Goal: Communication & Community: Answer question/provide support

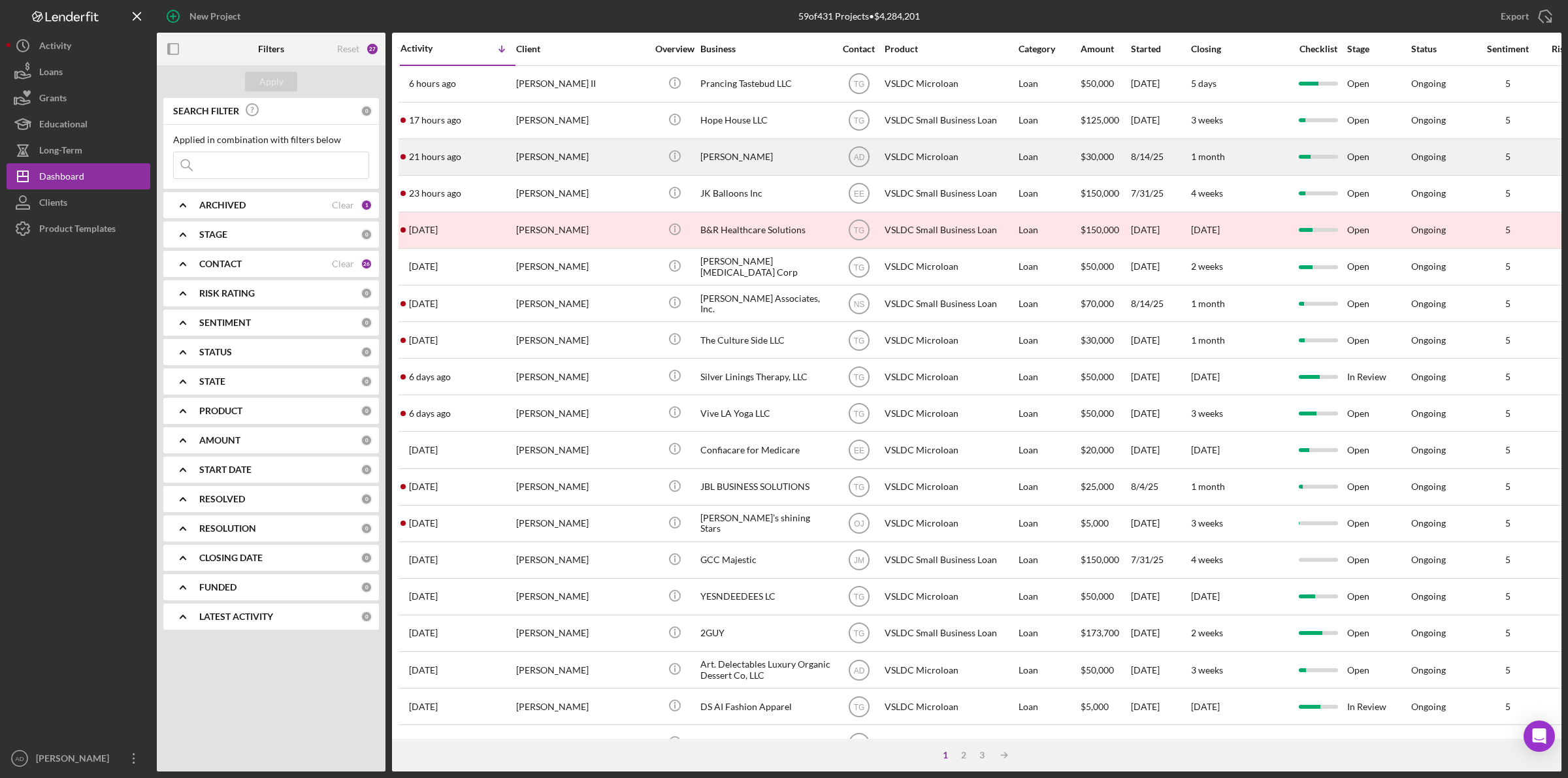
click at [623, 160] on div "[PERSON_NAME]" at bounding box center [581, 157] width 131 height 34
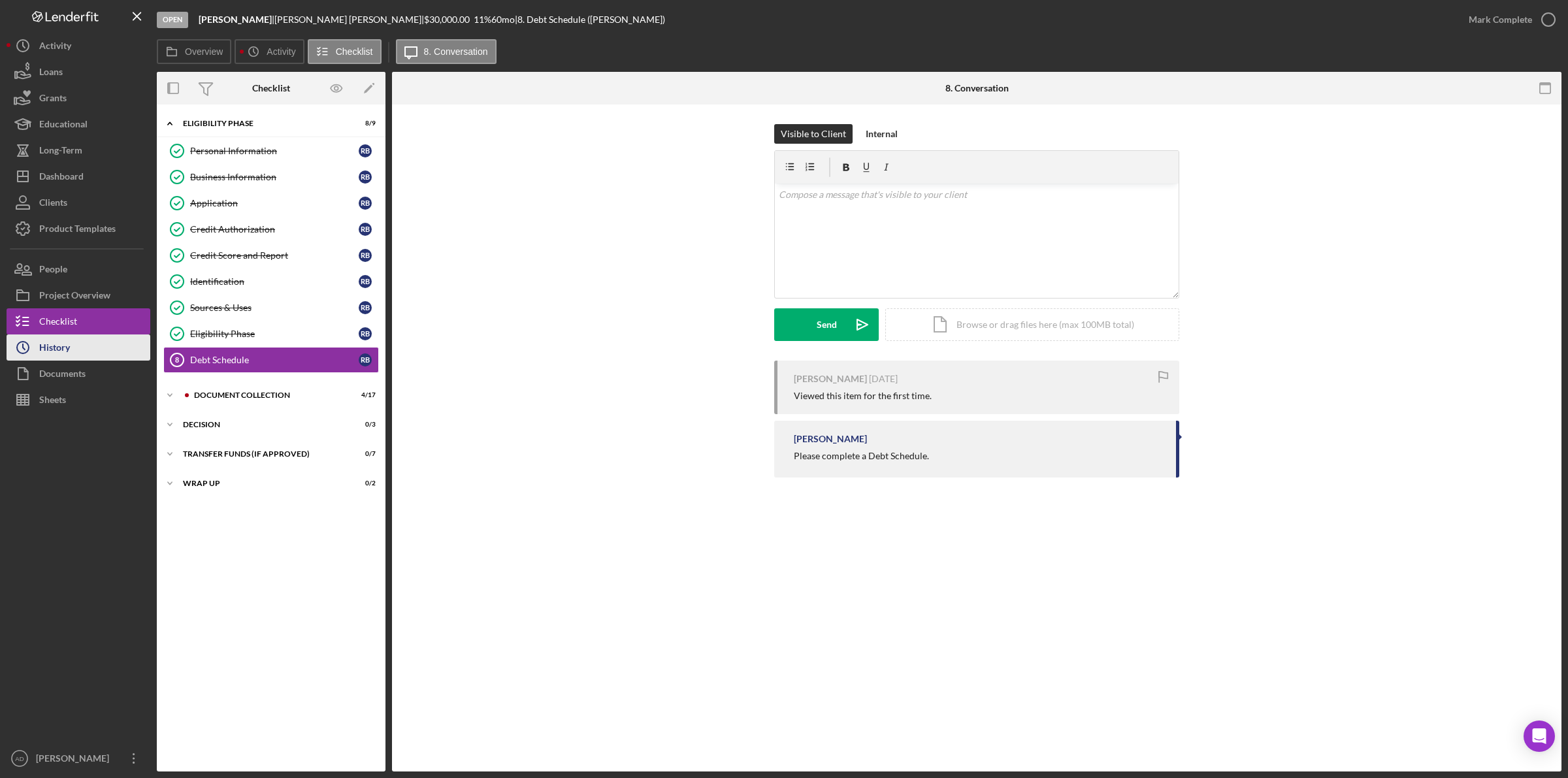
click at [72, 349] on button "Icon/History History" at bounding box center [78, 347] width 144 height 26
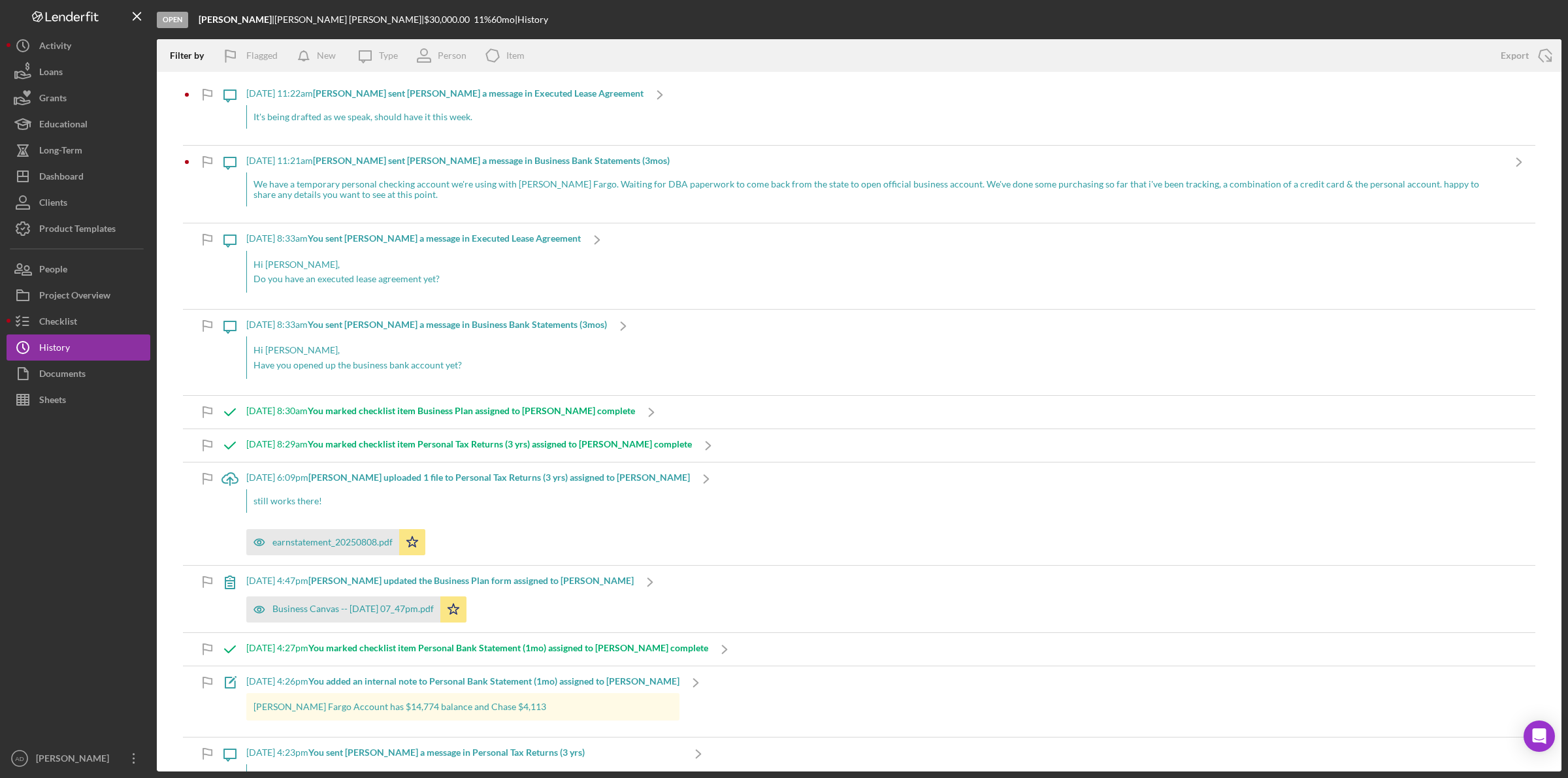
click at [462, 117] on div "It's being drafted as we speak, should have it this week." at bounding box center [445, 117] width 398 height 23
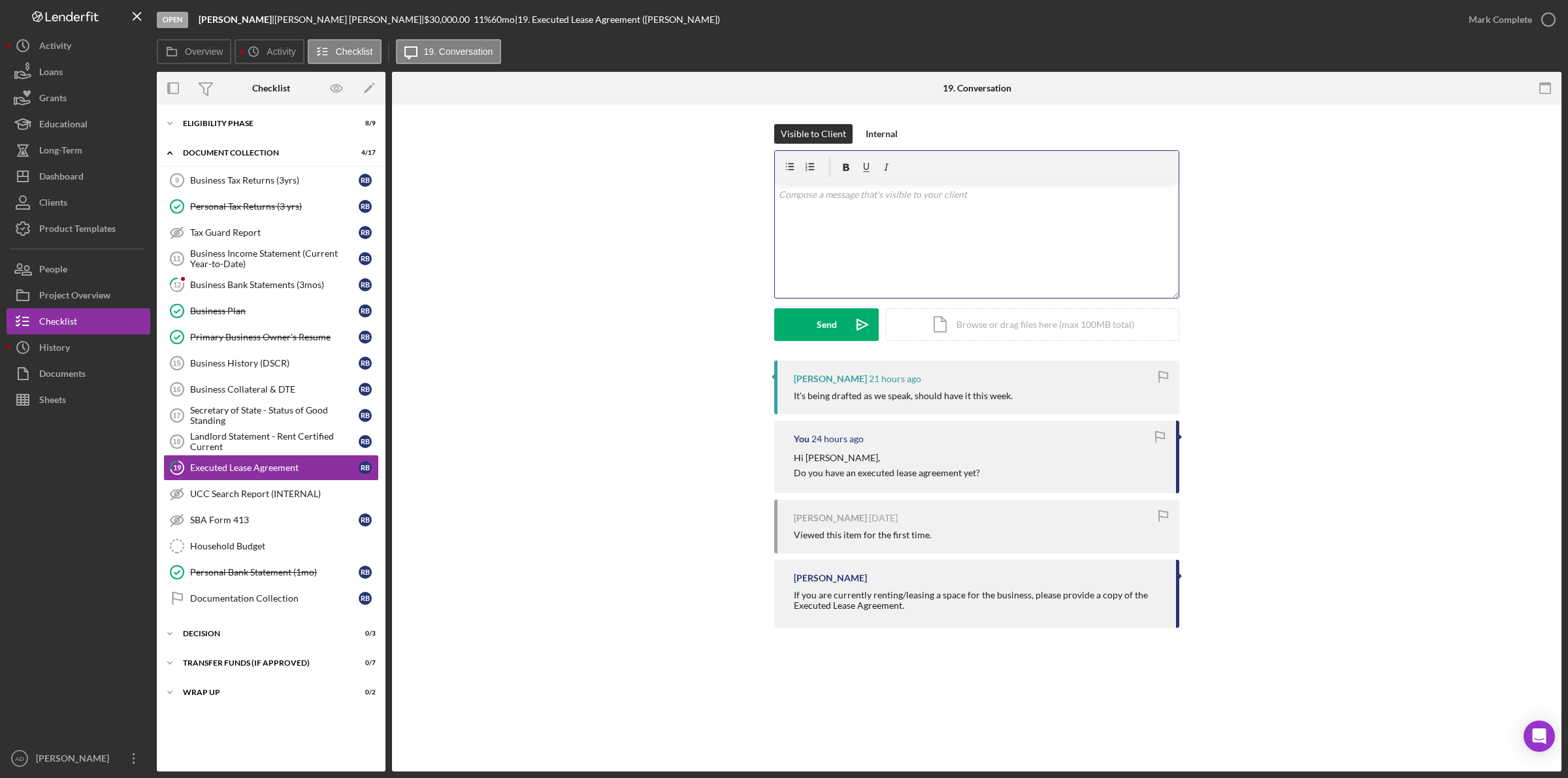
click at [841, 197] on p at bounding box center [978, 194] width 397 height 15
click at [816, 327] on div "Send" at bounding box center [827, 324] width 20 height 32
